Goal: Find specific page/section: Find specific page/section

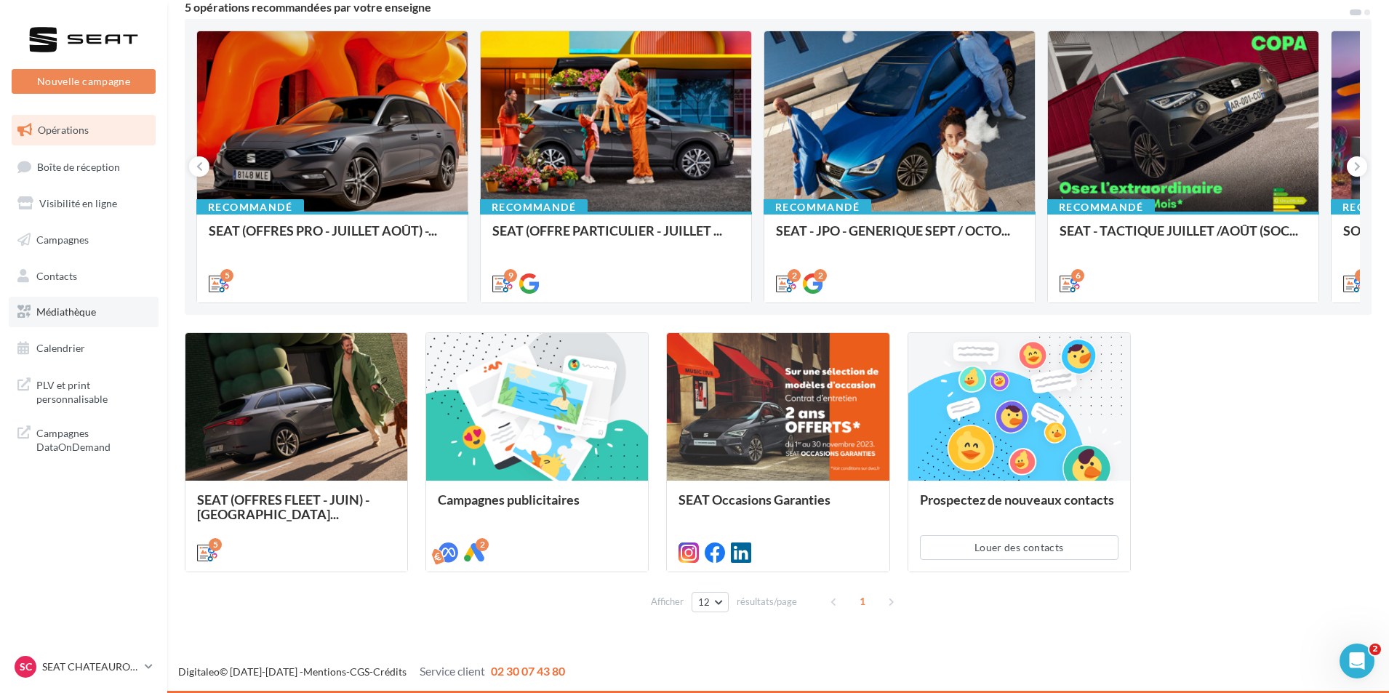
click at [86, 321] on link "Médiathèque" at bounding box center [84, 312] width 150 height 31
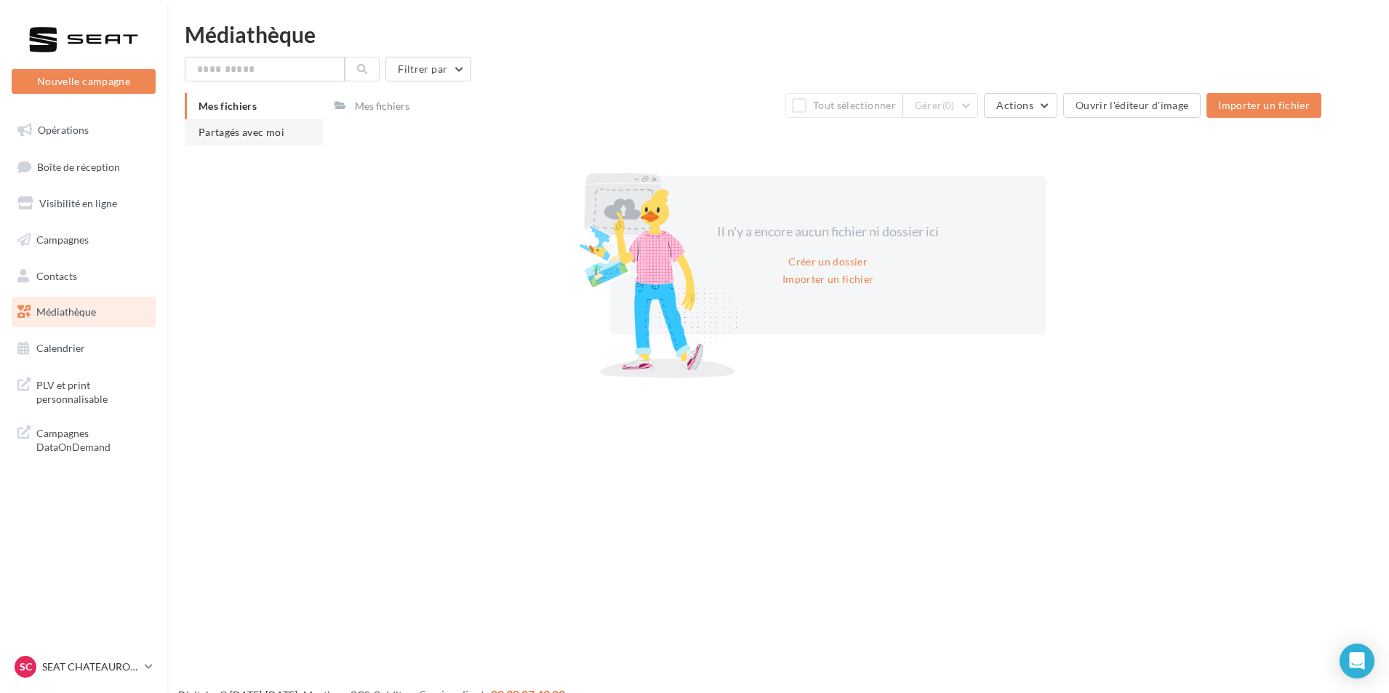
click at [276, 131] on span "Partagés avec moi" at bounding box center [242, 132] width 86 height 12
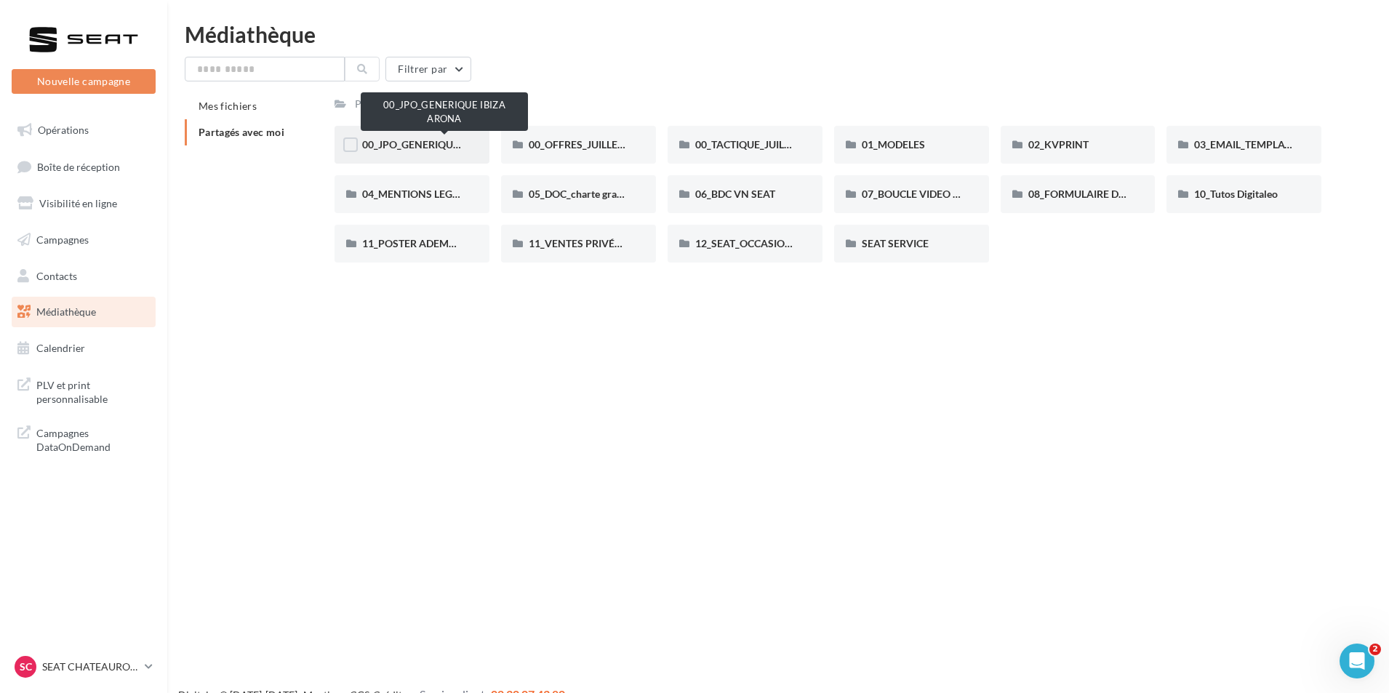
click at [413, 144] on span "00_JPO_GENERIQUE IBIZA ARONA" at bounding box center [444, 144] width 164 height 12
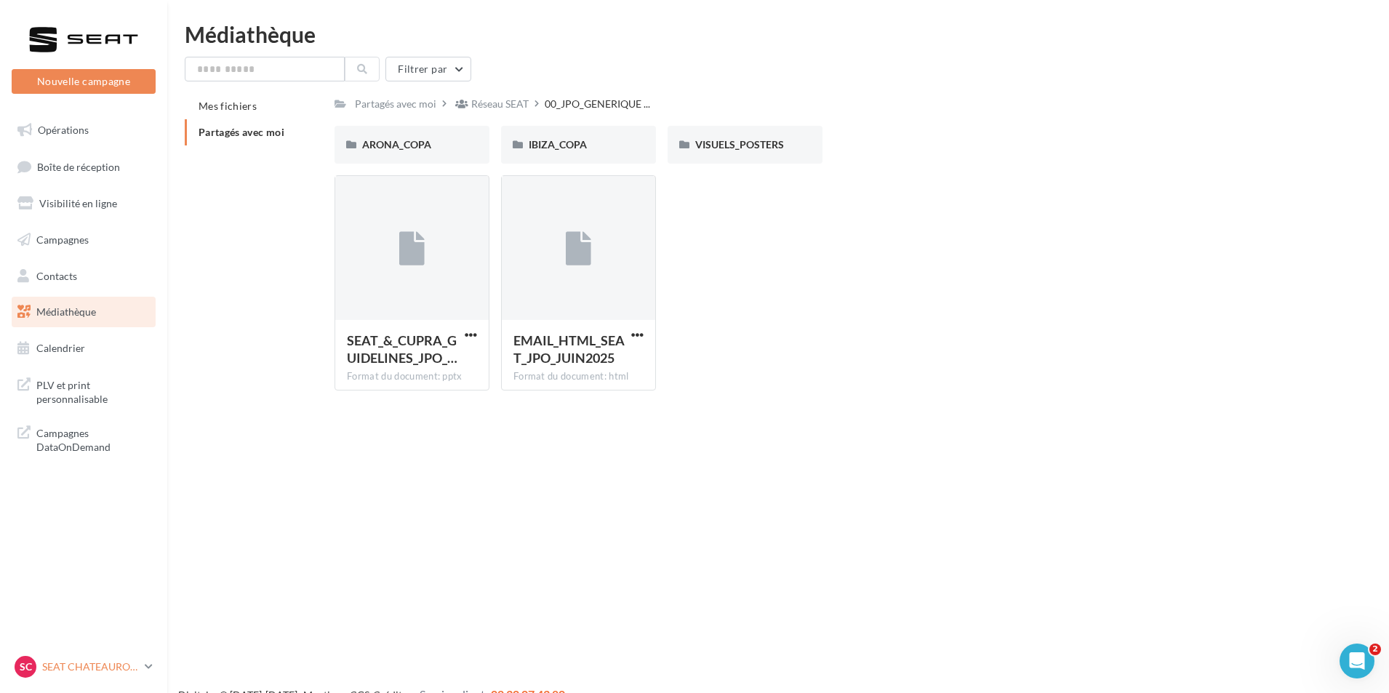
click at [97, 657] on div "SC SEAT [GEOGRAPHIC_DATA] seat-[GEOGRAPHIC_DATA]-36007" at bounding box center [77, 667] width 124 height 22
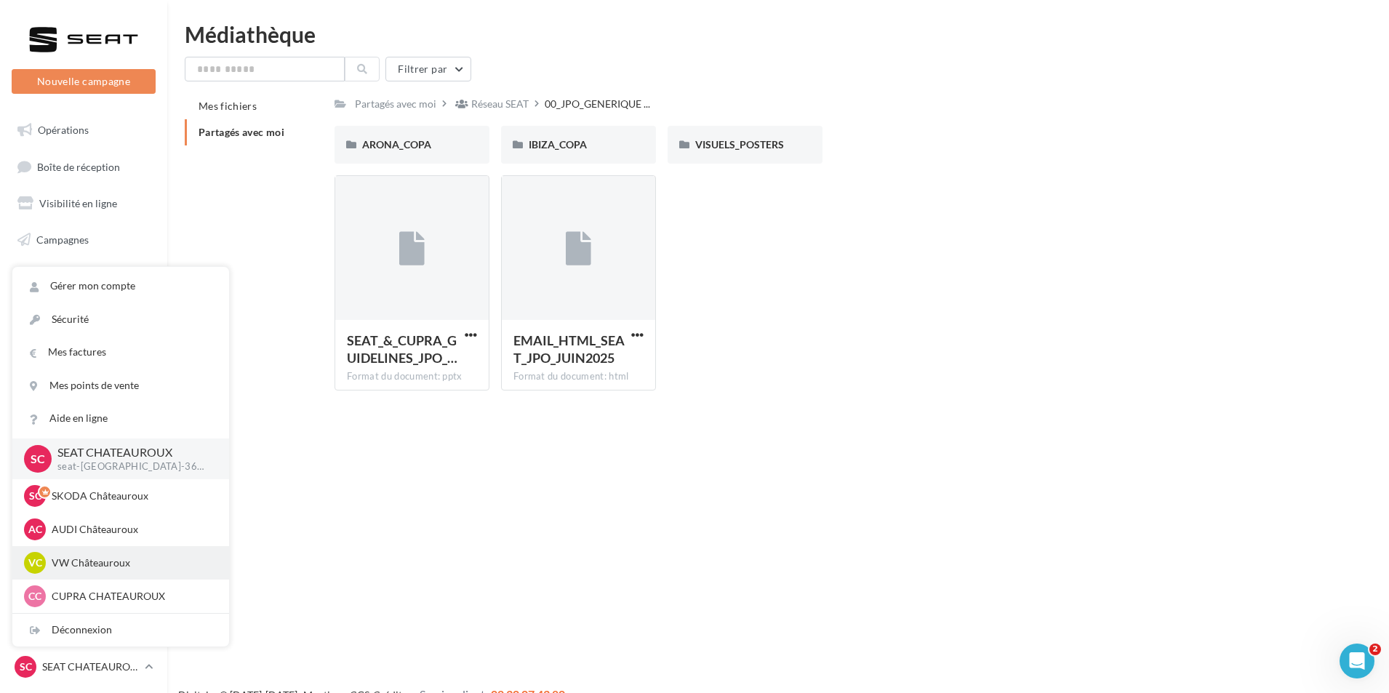
click at [161, 555] on div "VC VW Châteauroux vw-alse-36007" at bounding box center [120, 563] width 193 height 22
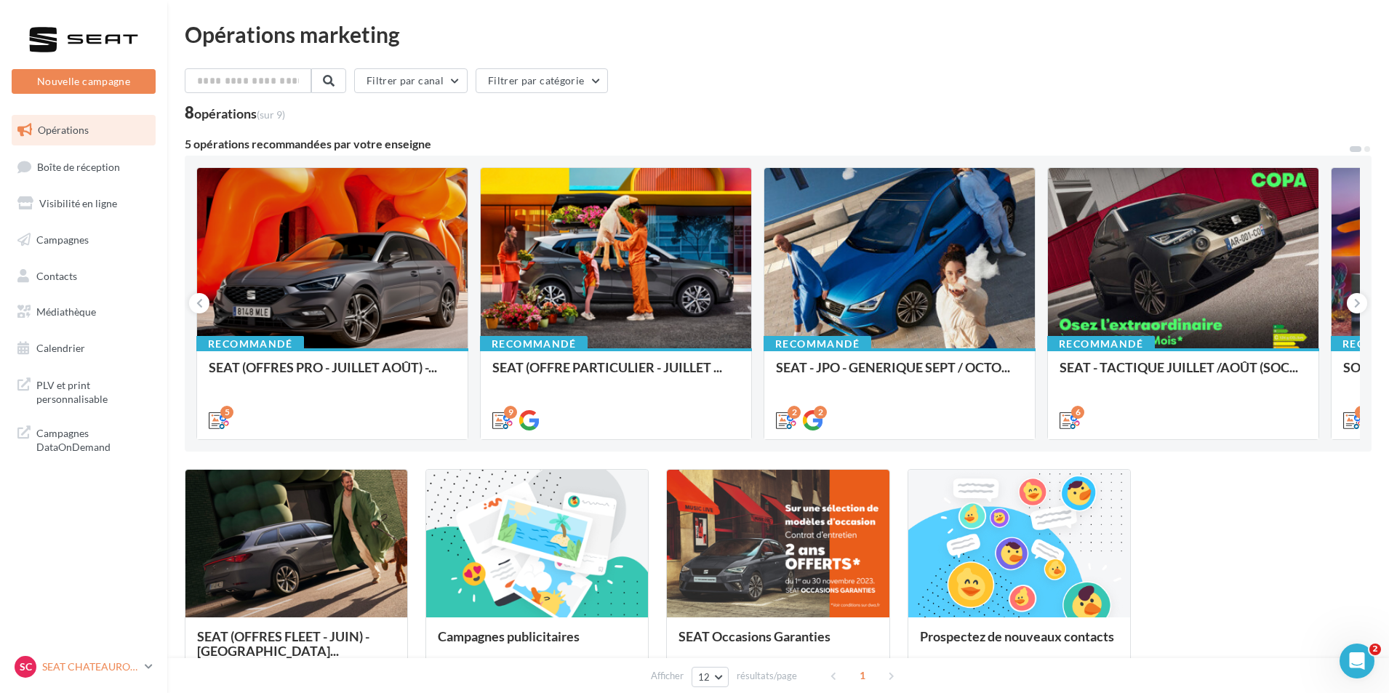
click at [86, 657] on div "SC SEAT CHATEAUROUX seat-chateauroux-36007" at bounding box center [77, 667] width 124 height 22
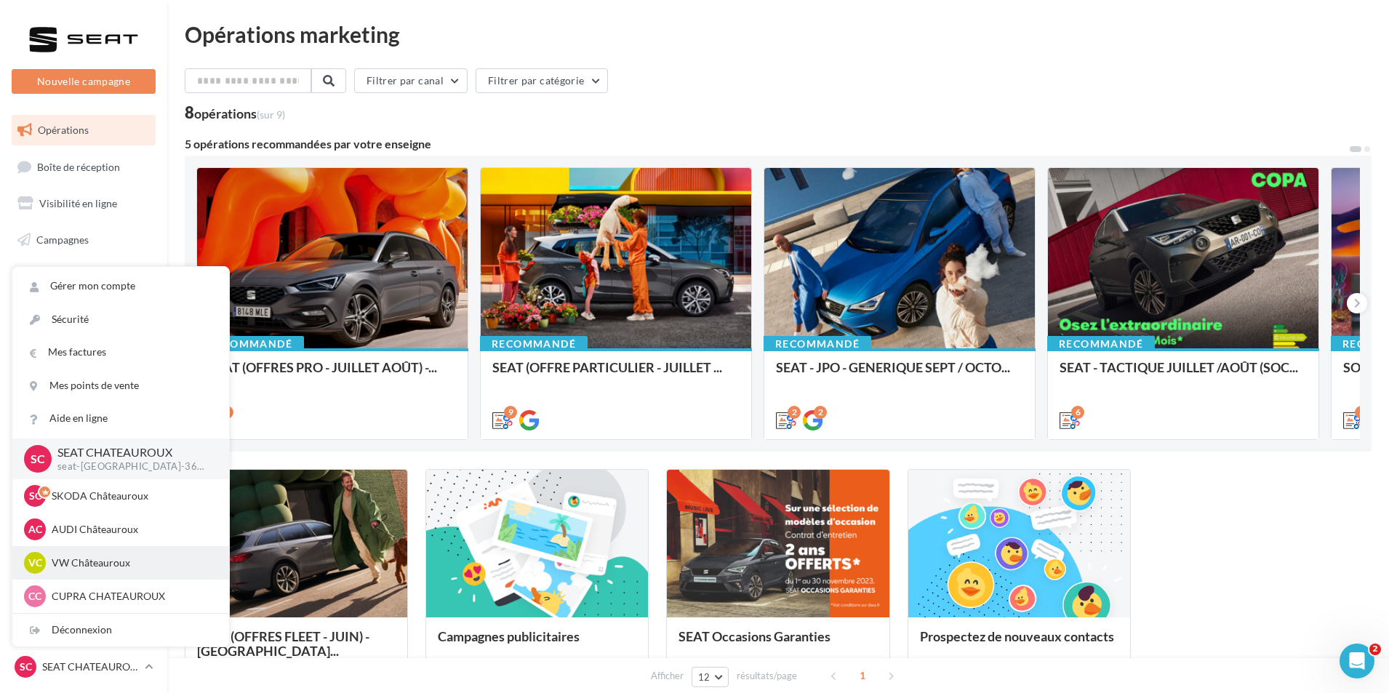
click at [141, 564] on p "VW Châteauroux" at bounding box center [132, 563] width 160 height 15
